Goal: Task Accomplishment & Management: Manage account settings

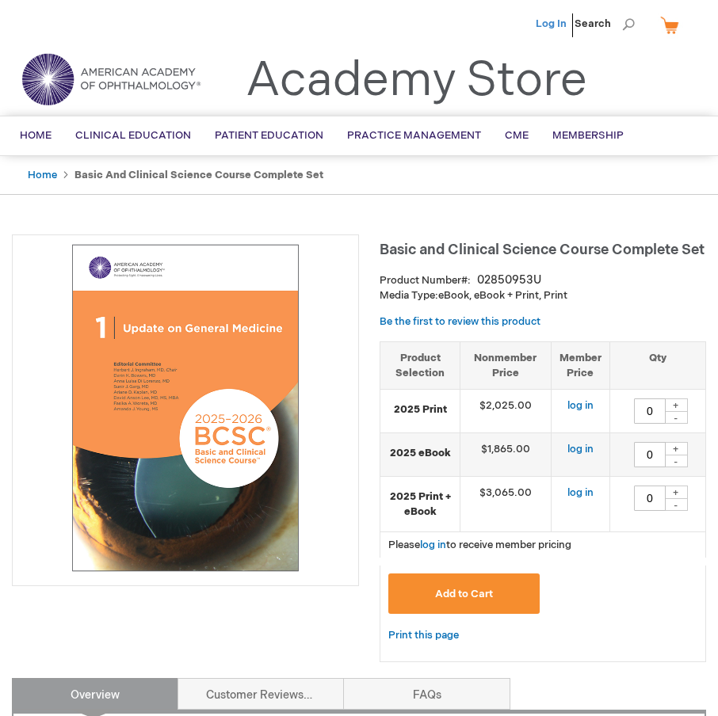
click at [547, 20] on link "Log In" at bounding box center [551, 23] width 31 height 13
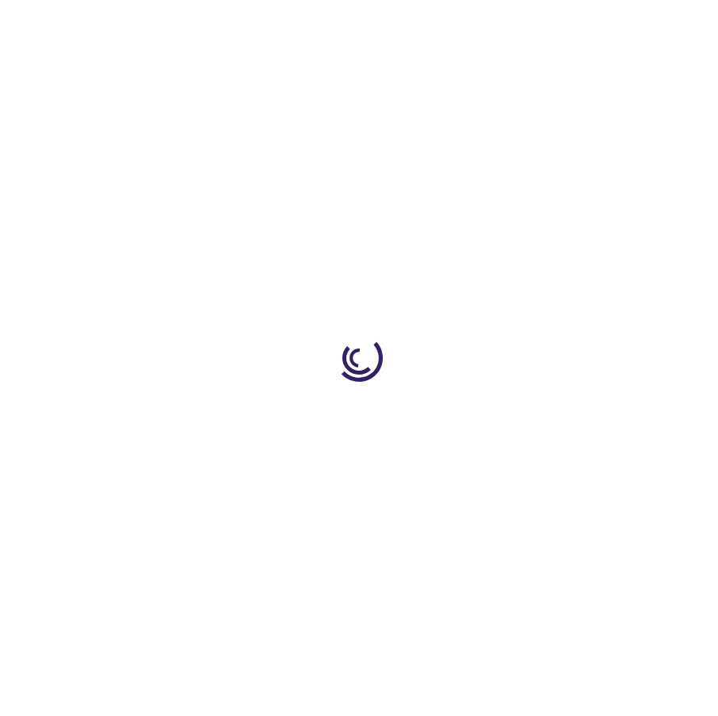
type input "0"
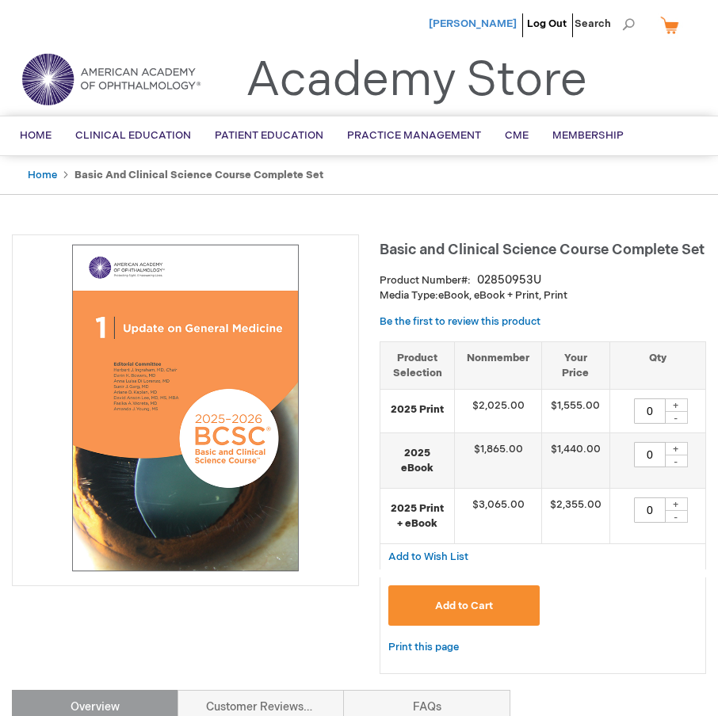
click at [492, 21] on span "Monia Reding" at bounding box center [473, 23] width 88 height 13
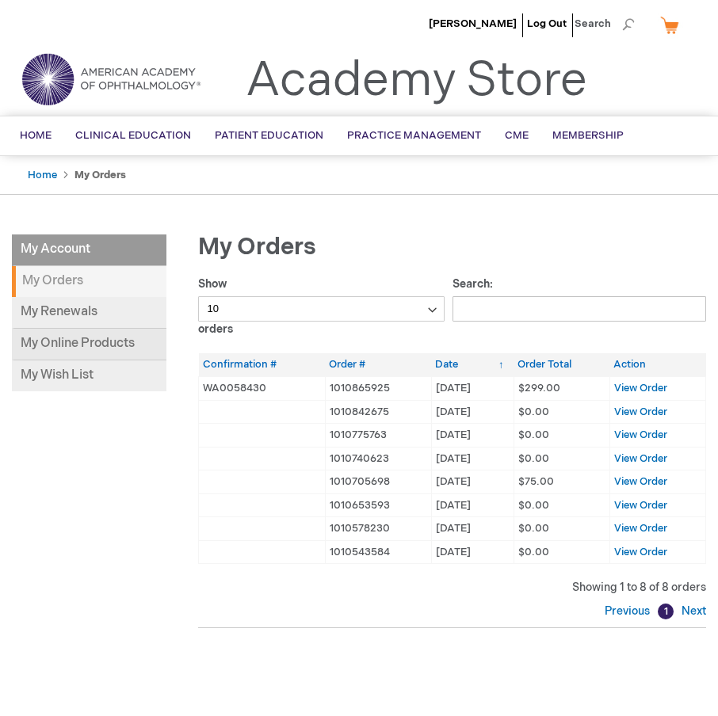
click at [103, 347] on link "My Online Products" at bounding box center [89, 345] width 155 height 32
